Goal: Task Accomplishment & Management: Use online tool/utility

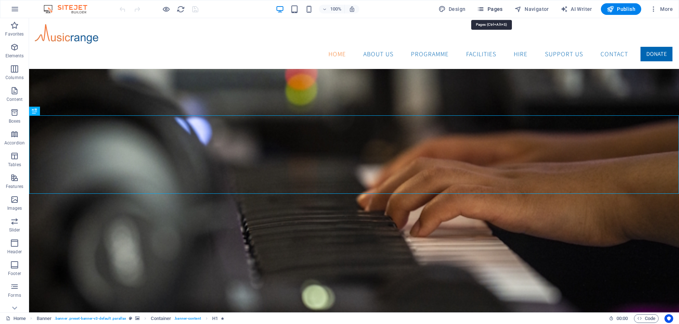
click at [495, 10] on span "Pages" at bounding box center [489, 8] width 25 height 7
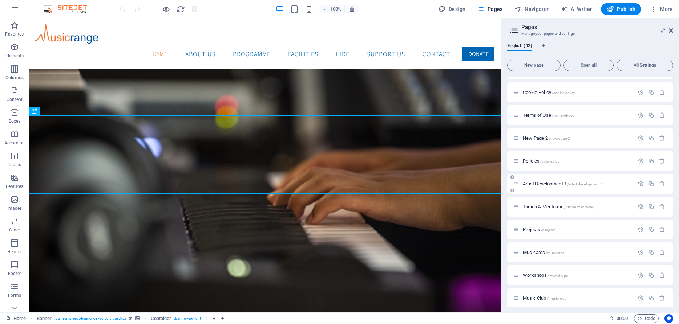
scroll to position [65, 0]
click at [526, 158] on span "Policies /policies-30" at bounding box center [541, 158] width 37 height 5
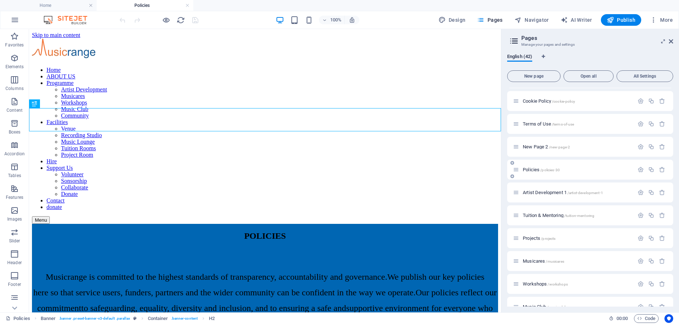
scroll to position [0, 0]
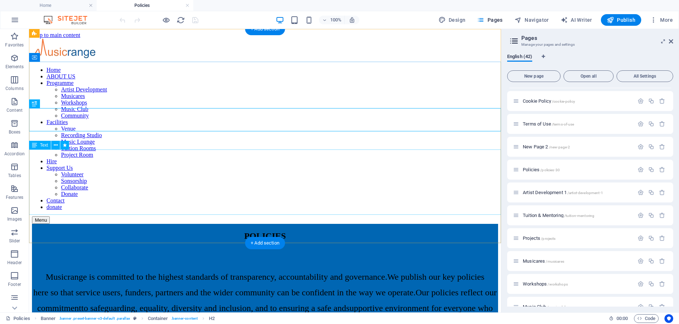
click at [42, 272] on div "Musicrange is committed to the highest standards of transparency, accountabilit…" at bounding box center [265, 305] width 466 height 66
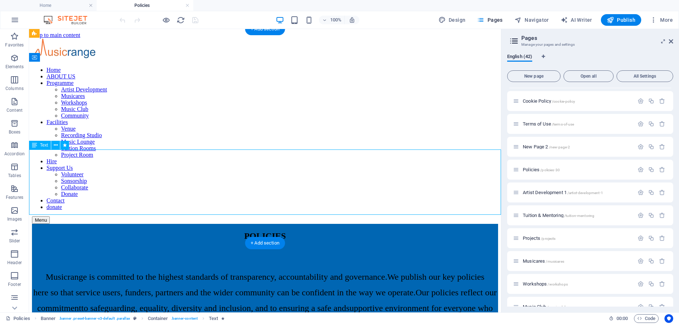
drag, startPoint x: 43, startPoint y: 156, endPoint x: 76, endPoint y: 160, distance: 33.3
click at [76, 272] on div "Musicrange is committed to the highest standards of transparency, accountabilit…" at bounding box center [265, 305] width 466 height 66
click at [152, 272] on div "Musicrange is committed to the highest standards of transparency, accountabilit…" at bounding box center [265, 305] width 466 height 66
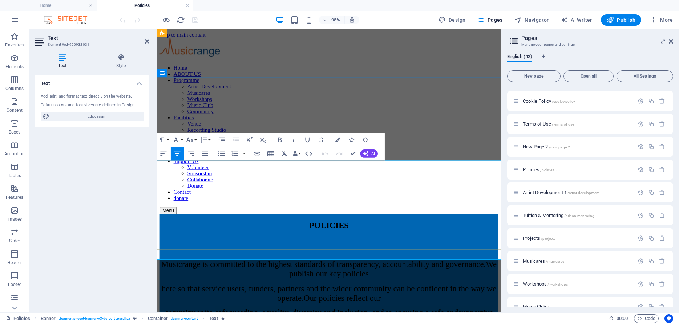
click at [202, 272] on p "Musicrange is committed to the highest standards of transparency, accountabilit…" at bounding box center [338, 282] width 356 height 20
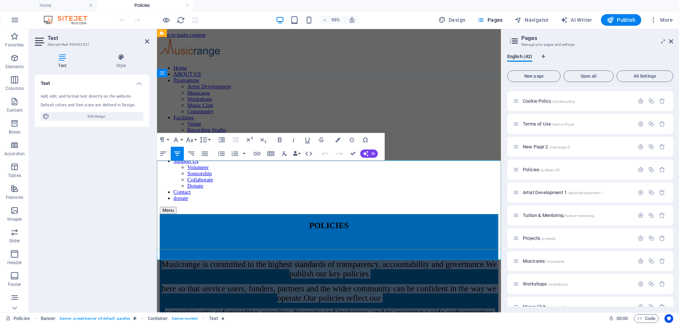
copy div "Musicrange is committed to the highest standards of transparency, accountabilit…"
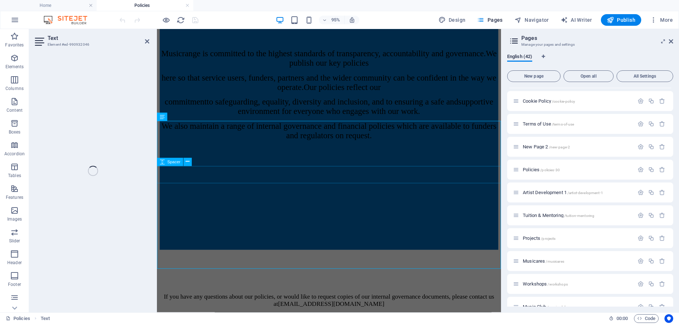
scroll to position [157, 0]
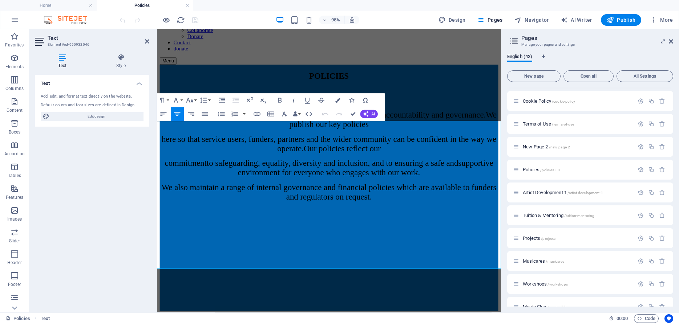
drag, startPoint x: 283, startPoint y: 134, endPoint x: 432, endPoint y: 270, distance: 201.8
copy div "Accessibility Statement Complaints Policy Cookie Policy Data Protection Policy …"
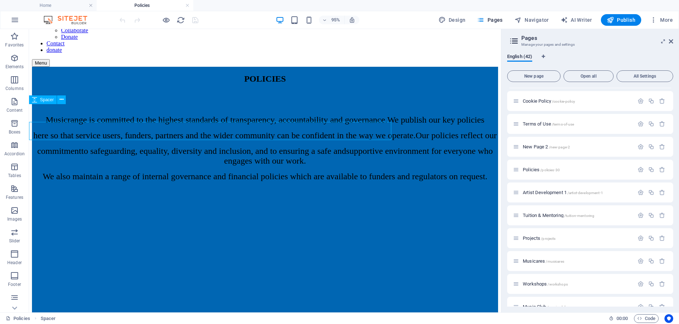
scroll to position [139, 0]
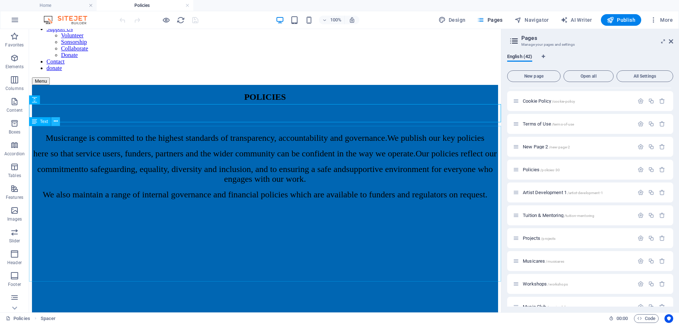
click at [54, 122] on icon at bounding box center [56, 122] width 4 height 8
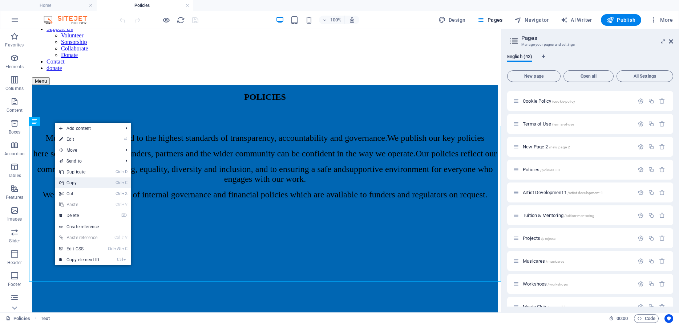
click at [72, 183] on link "Ctrl C Copy" at bounding box center [79, 183] width 49 height 11
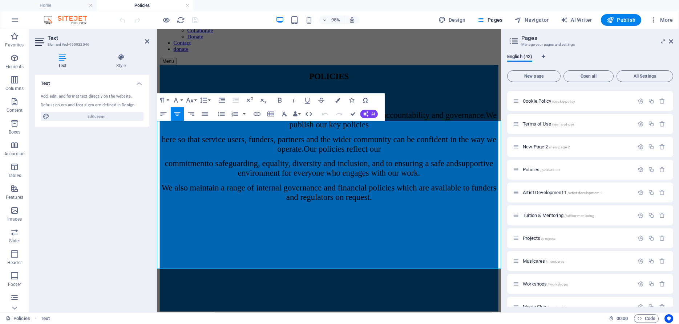
drag, startPoint x: 280, startPoint y: 134, endPoint x: 424, endPoint y: 262, distance: 192.2
copy div "Accessibility Statement Complaints Policy Cookie Policy Data Protection Policy …"
